Goal: Find specific page/section: Find specific page/section

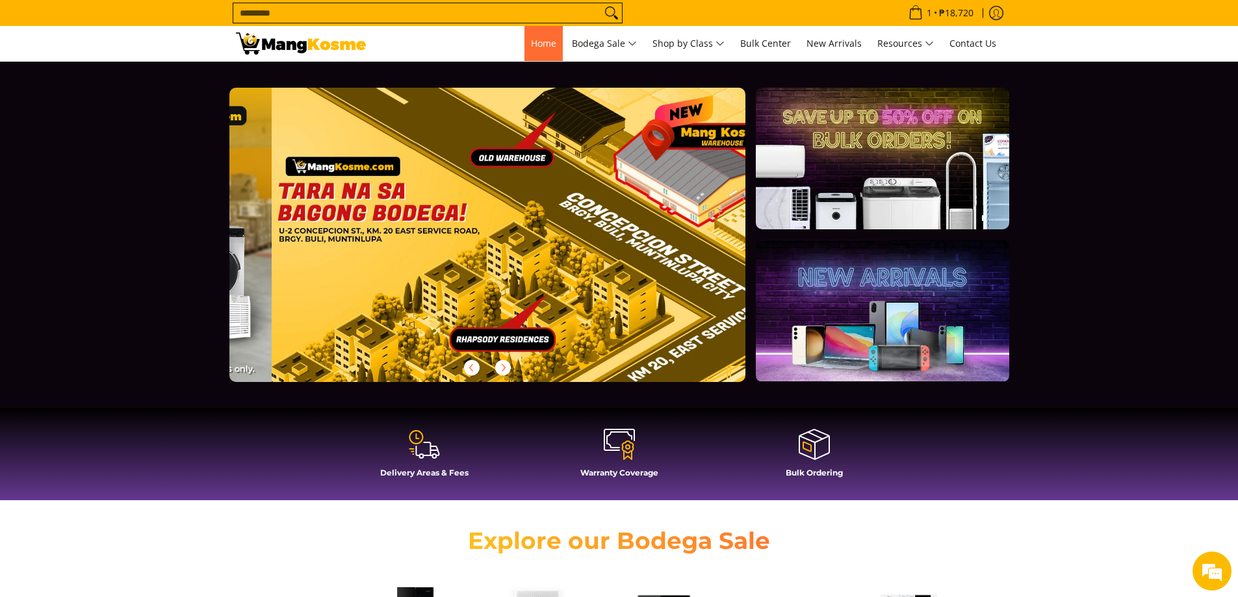
scroll to position [0, 2066]
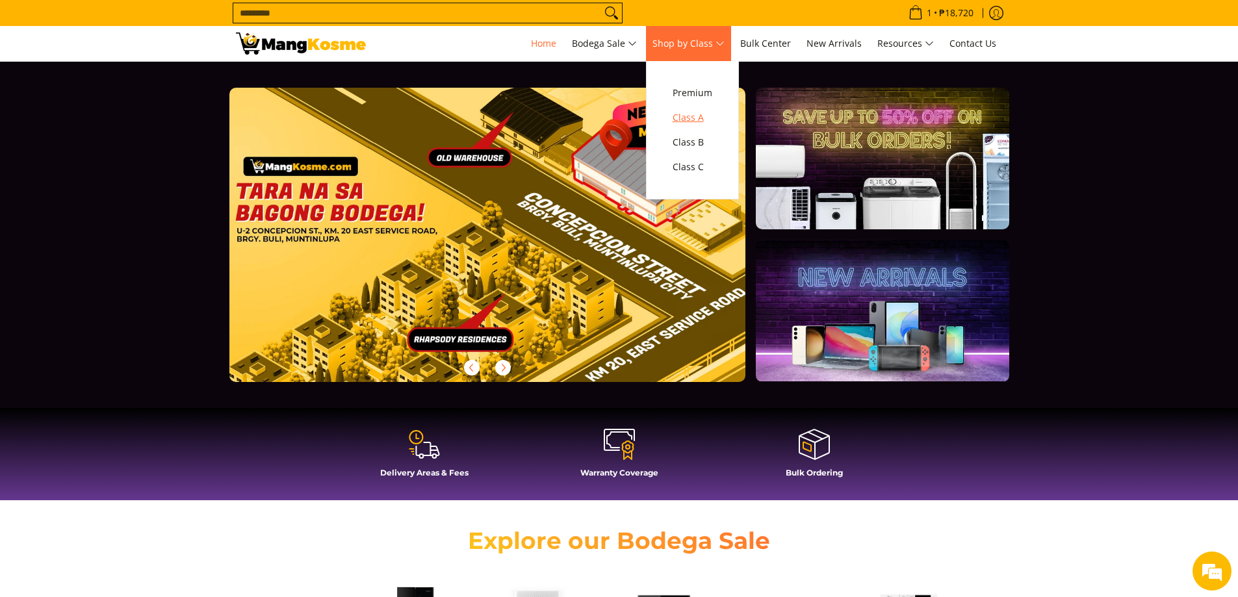
click at [697, 117] on span "Class A" at bounding box center [692, 118] width 40 height 16
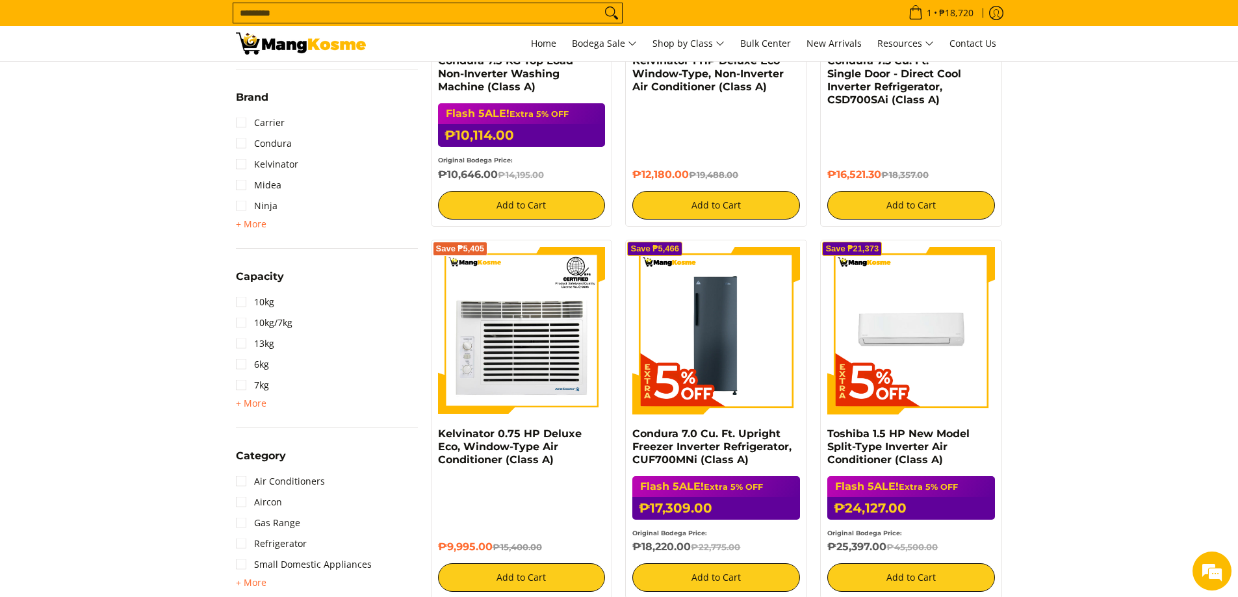
scroll to position [585, 0]
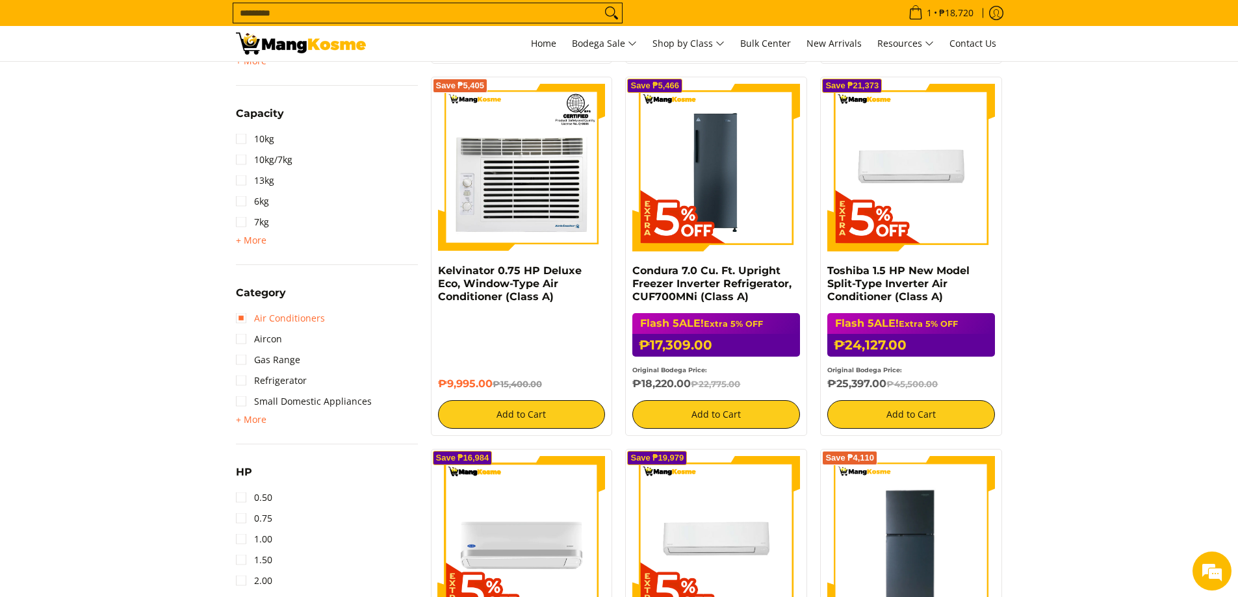
click at [282, 314] on link "Air Conditioners" at bounding box center [280, 318] width 89 height 21
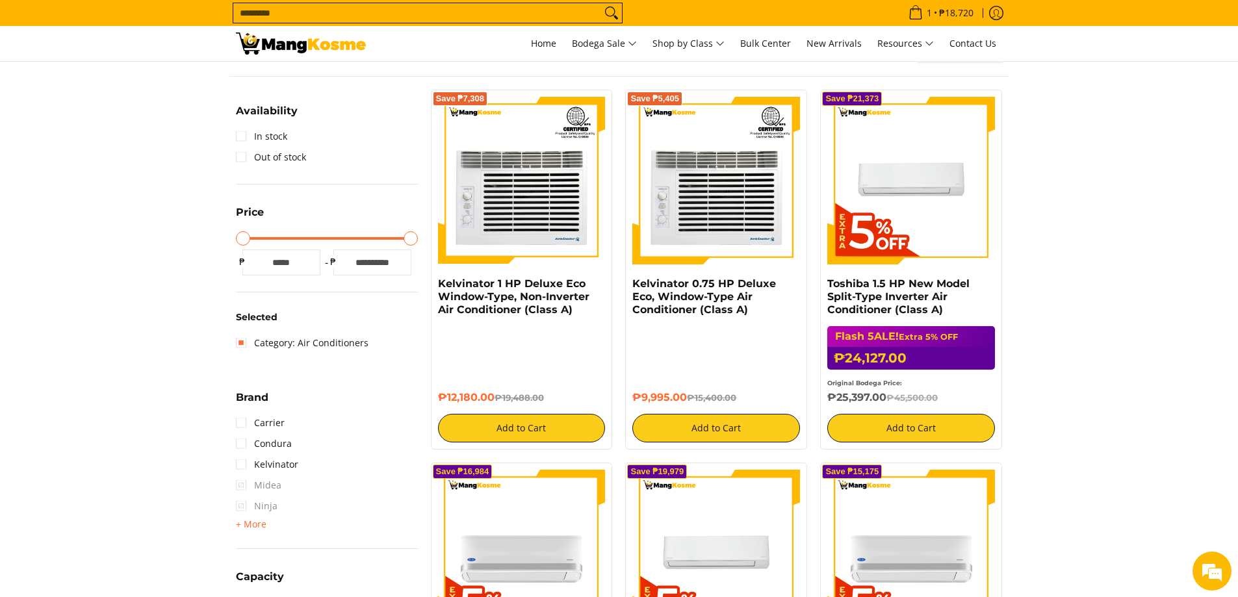
scroll to position [173, 0]
